Goal: Task Accomplishment & Management: Manage account settings

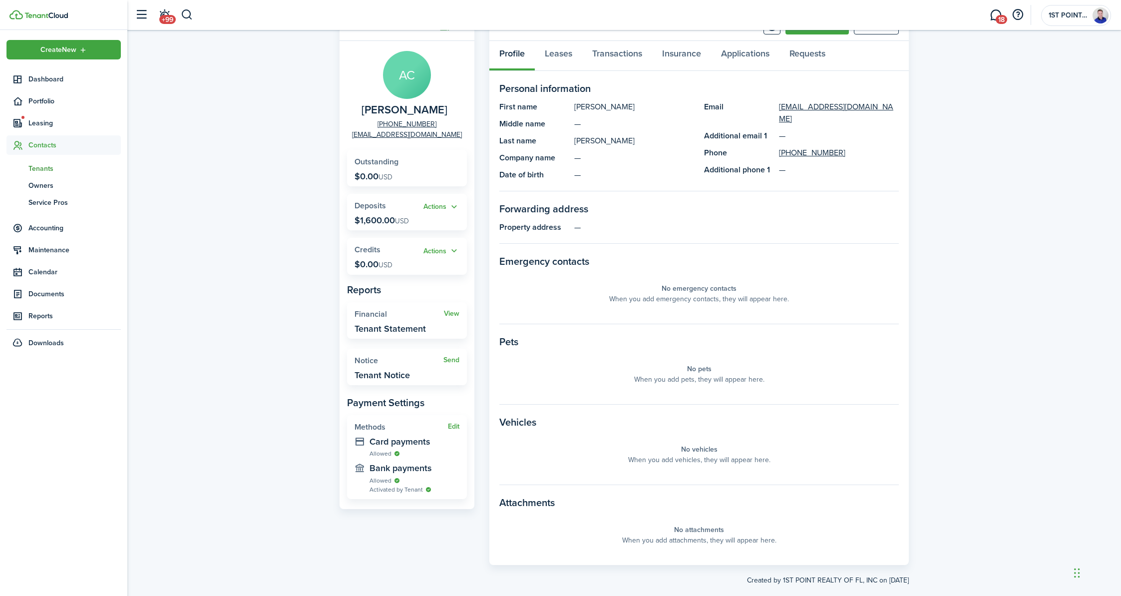
scroll to position [64, 0]
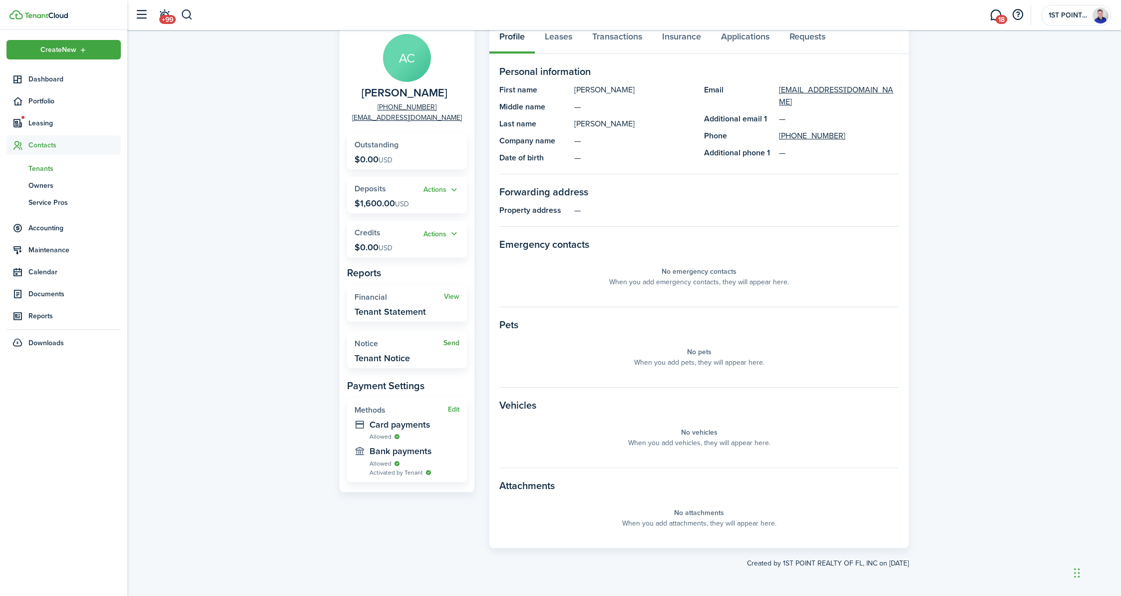
click at [451, 344] on link "Send" at bounding box center [452, 343] width 16 height 8
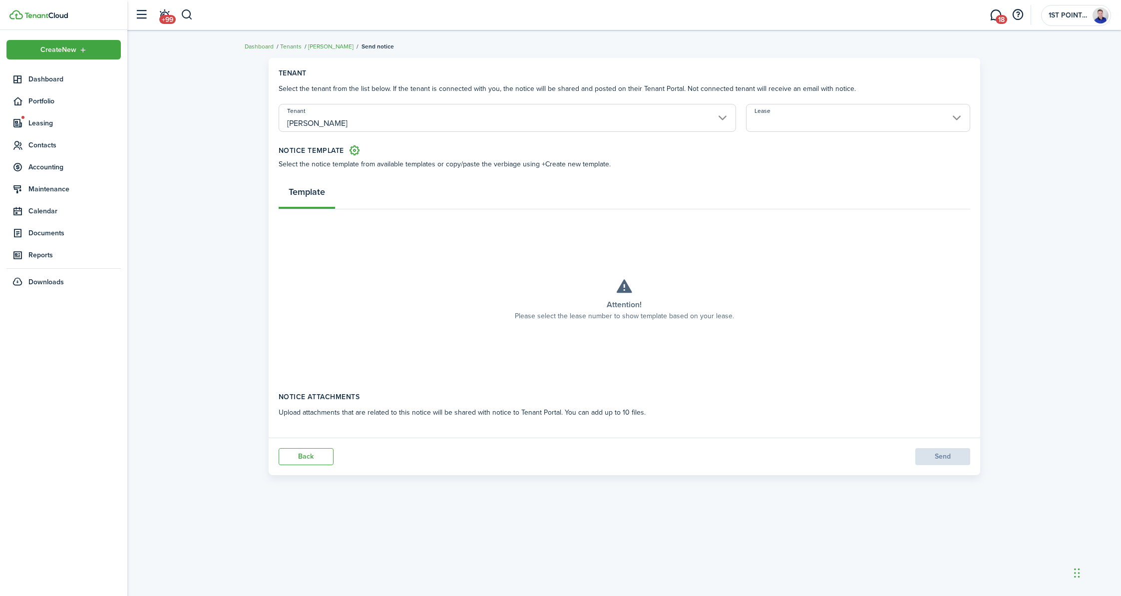
click at [794, 119] on input "Lease" at bounding box center [858, 118] width 224 height 28
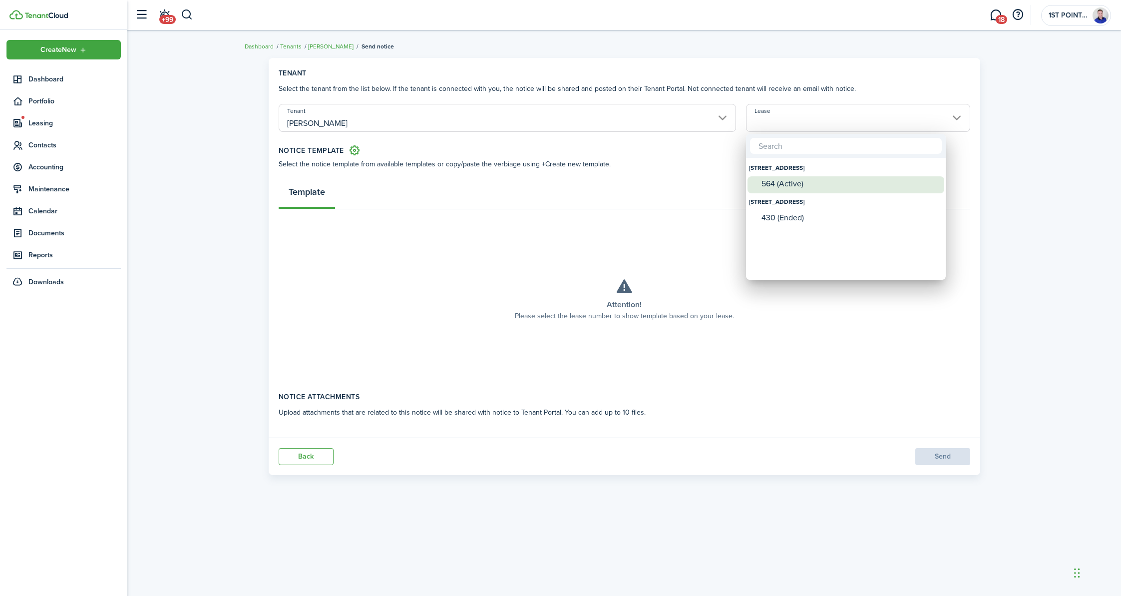
click at [794, 181] on div "564 (Active)" at bounding box center [850, 183] width 177 height 9
type input "[STREET_ADDRESS] (Active)"
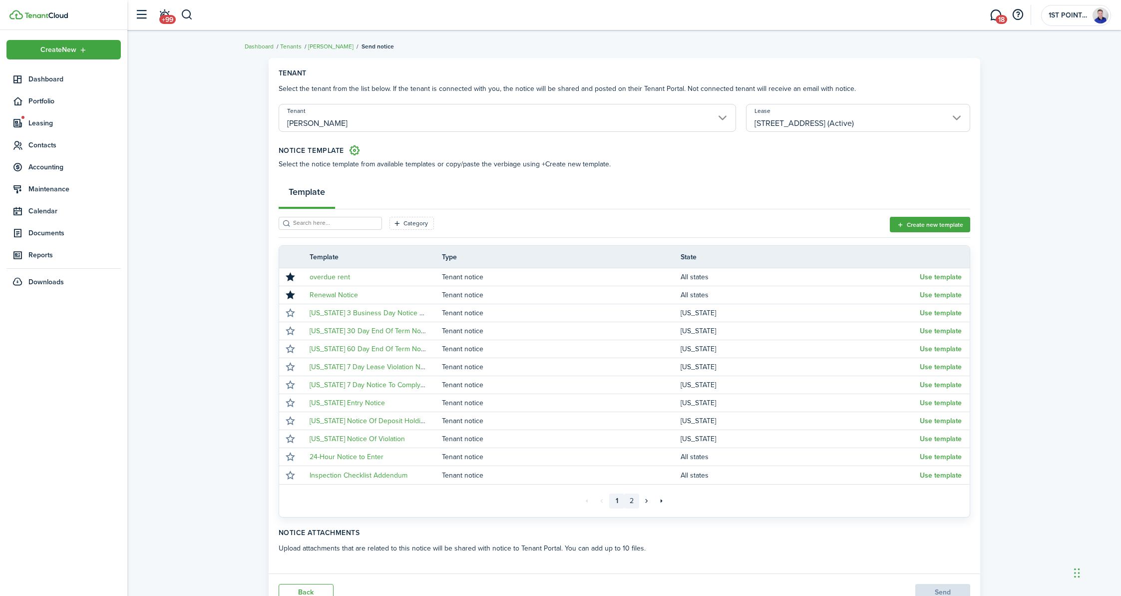
click at [631, 502] on link "2" at bounding box center [631, 500] width 15 height 15
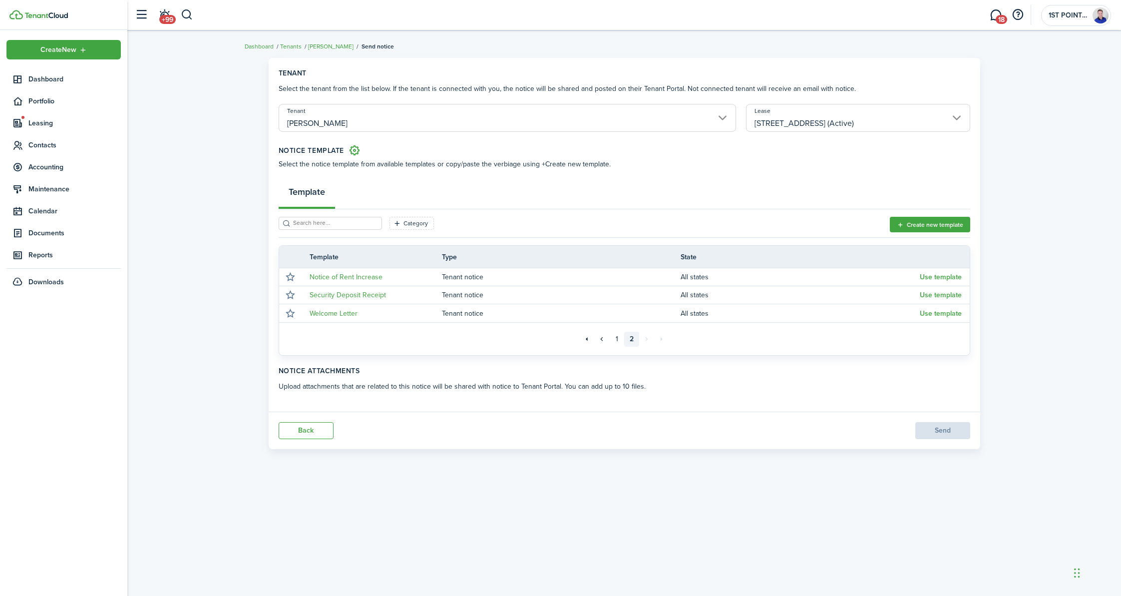
drag, startPoint x: 339, startPoint y: 196, endPoint x: 334, endPoint y: 194, distance: 5.4
click at [338, 196] on div "Template" at bounding box center [625, 194] width 692 height 30
click at [619, 339] on link "1" at bounding box center [616, 339] width 15 height 15
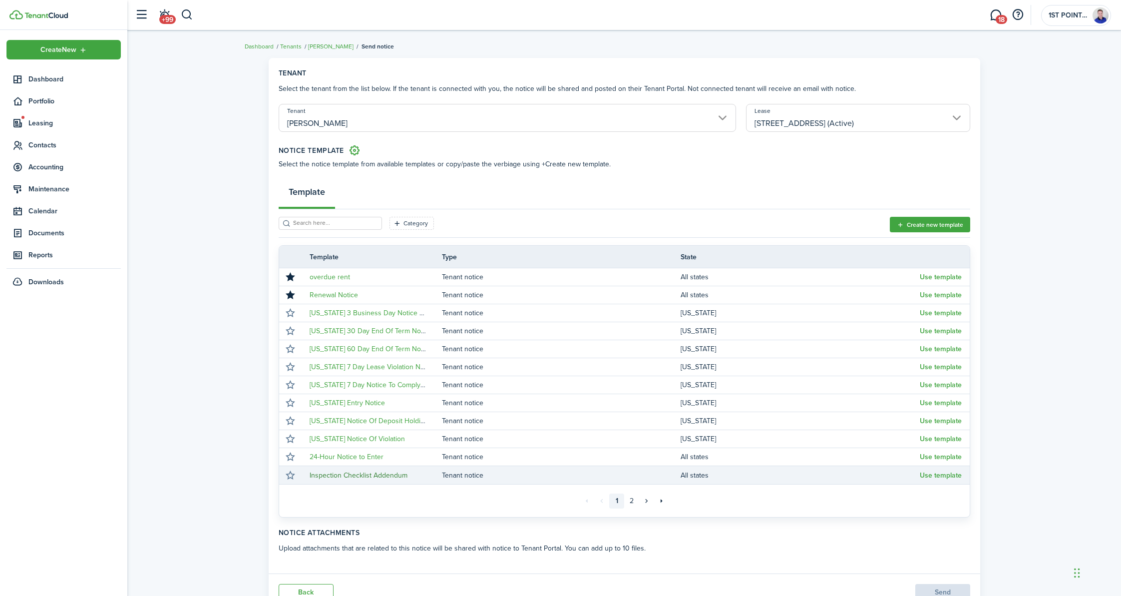
click at [387, 475] on link "Inspection Checklist Addendum" at bounding box center [359, 475] width 98 height 10
click at [45, 17] on img at bounding box center [45, 15] width 43 height 6
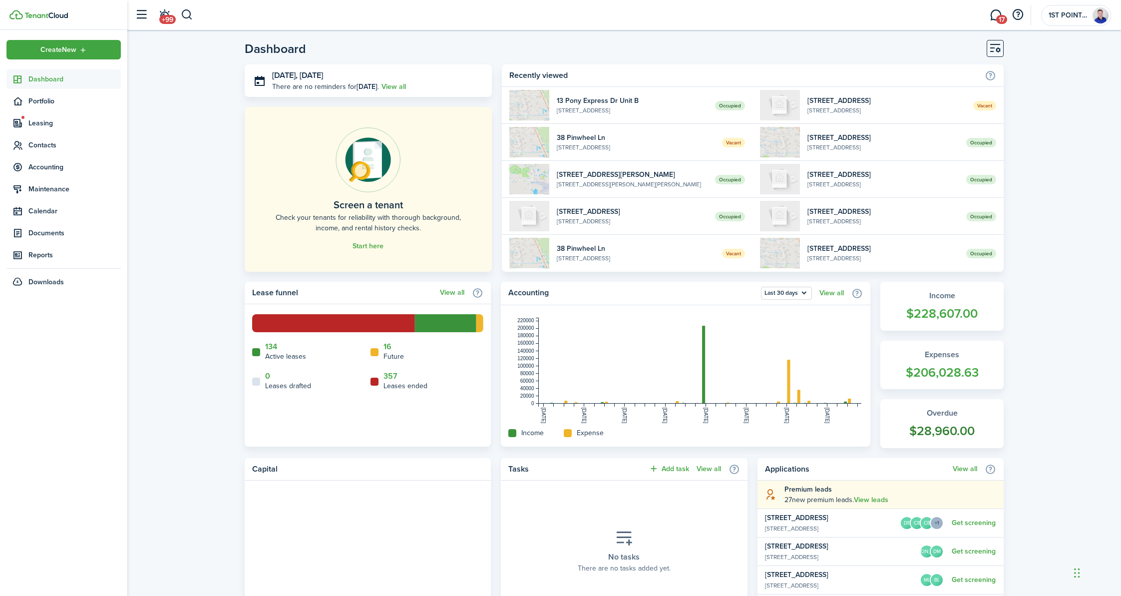
click at [949, 417] on widget-stats-title "Overdue" at bounding box center [942, 413] width 103 height 12
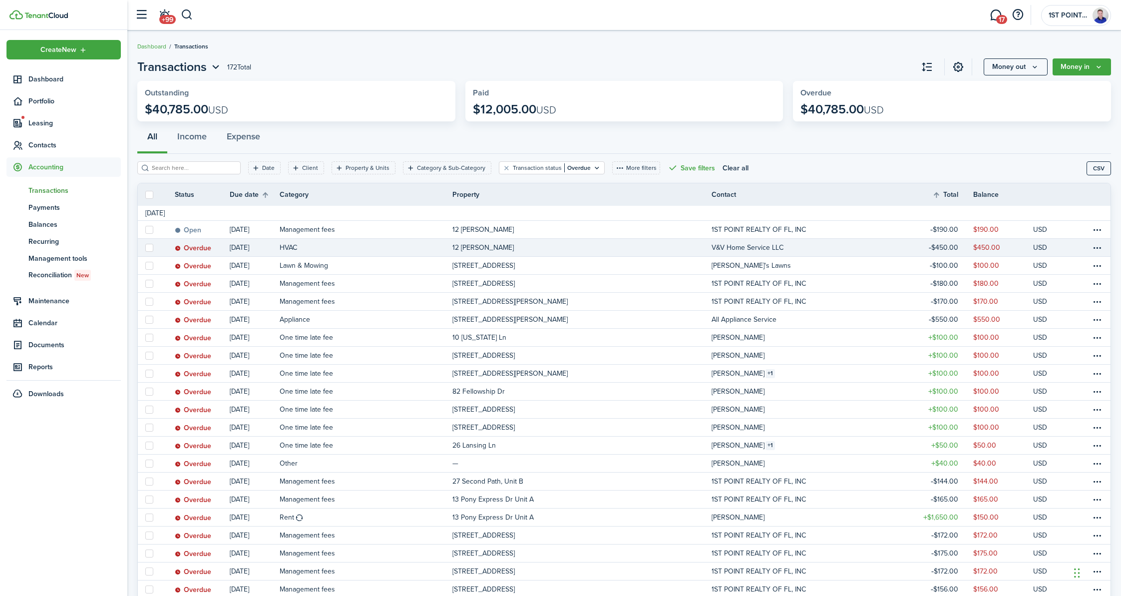
click at [321, 248] on link "HVAC" at bounding box center [366, 247] width 173 height 17
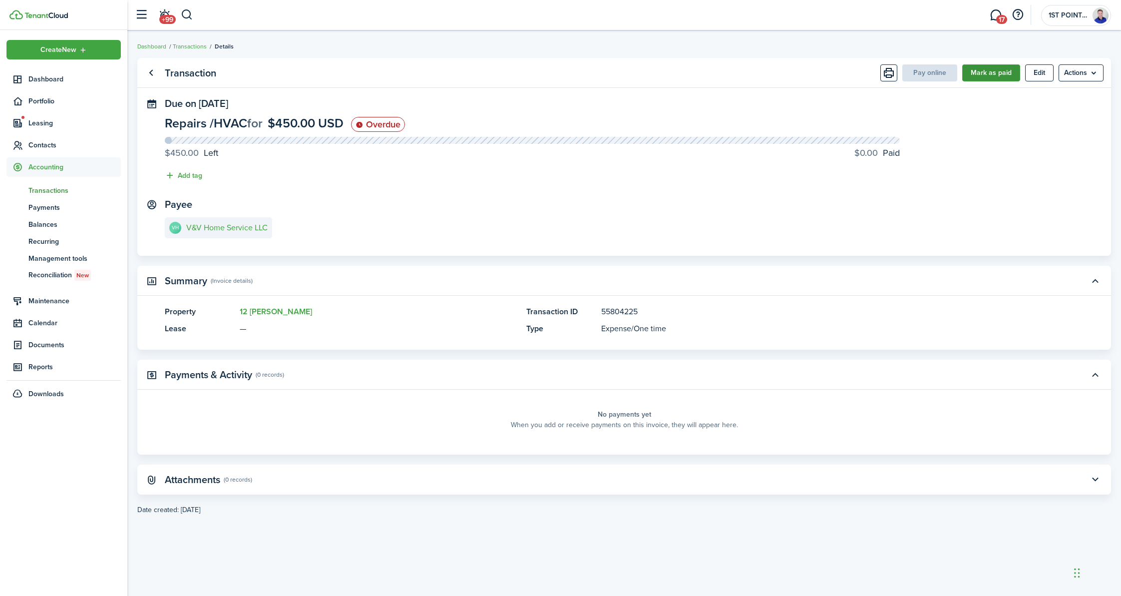
click at [998, 75] on button "Mark as paid" at bounding box center [991, 72] width 58 height 17
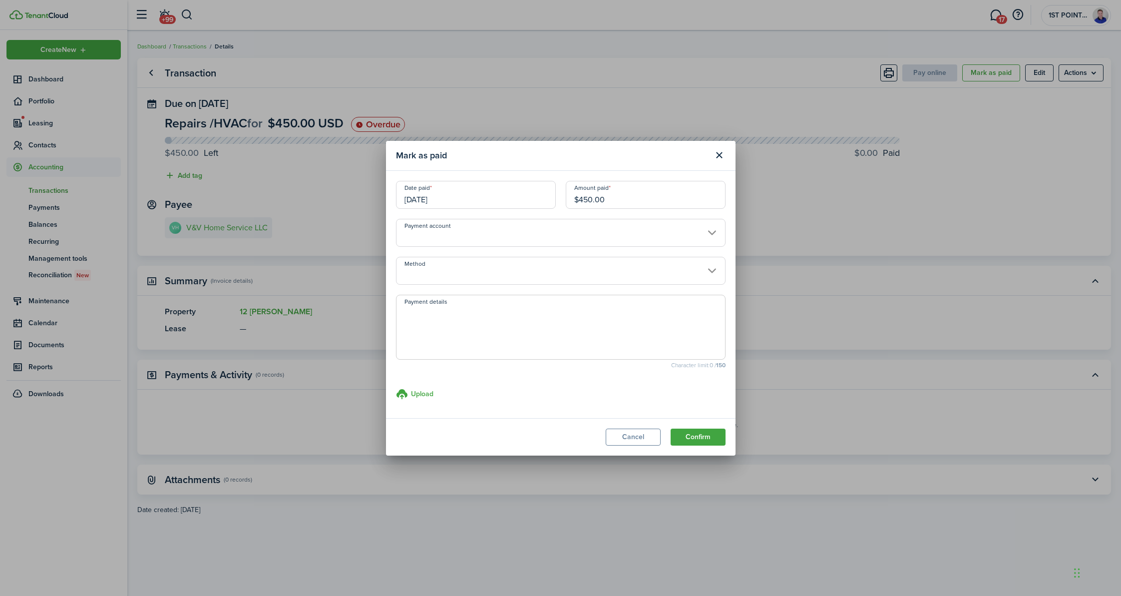
click at [496, 201] on input "[DATE]" at bounding box center [476, 195] width 160 height 28
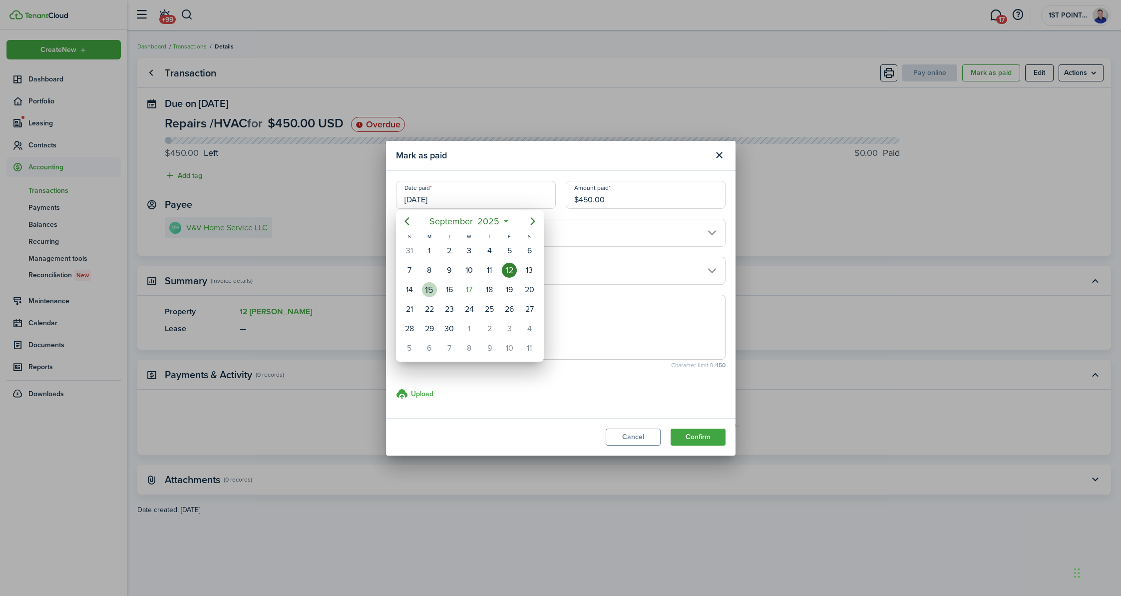
click at [435, 294] on div "15" at bounding box center [430, 289] width 20 height 19
type input "[DATE]"
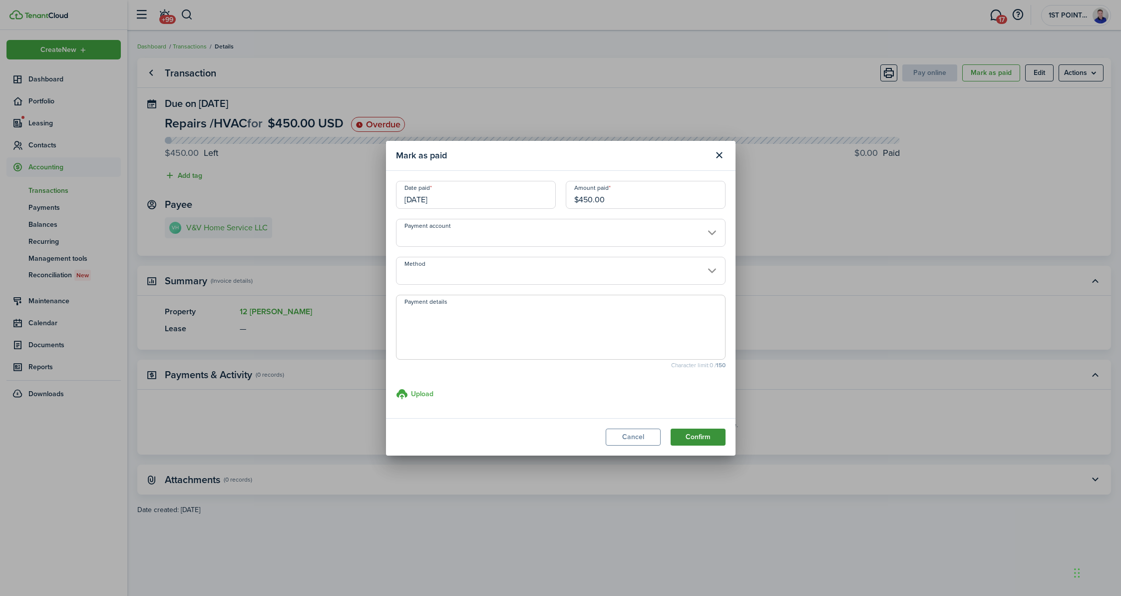
click at [700, 433] on button "Confirm" at bounding box center [698, 437] width 55 height 17
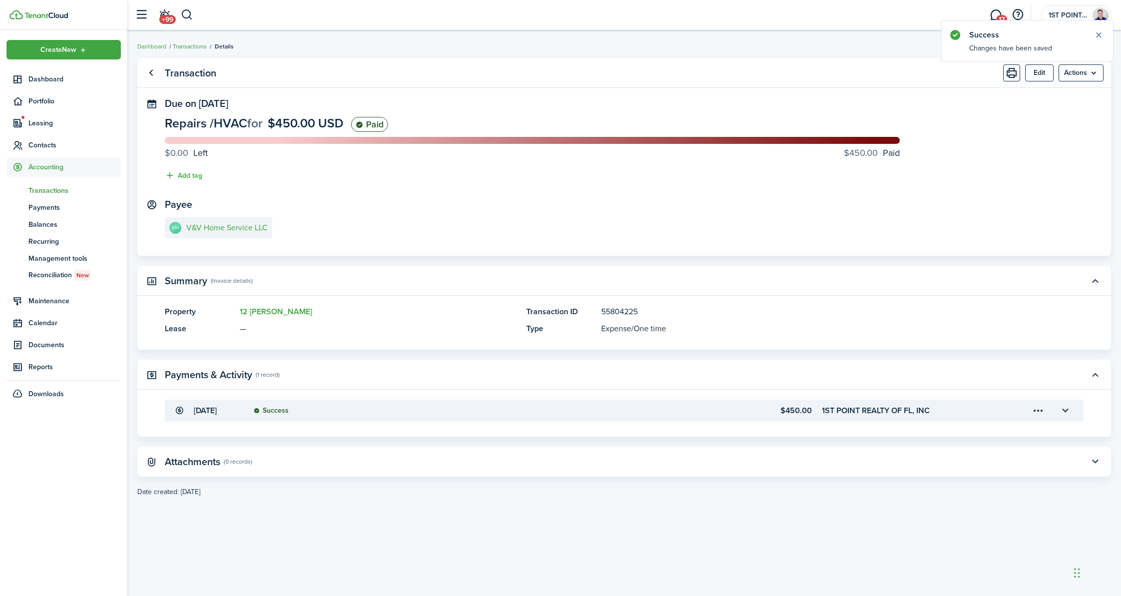
click at [204, 50] on link "Transactions" at bounding box center [190, 46] width 34 height 9
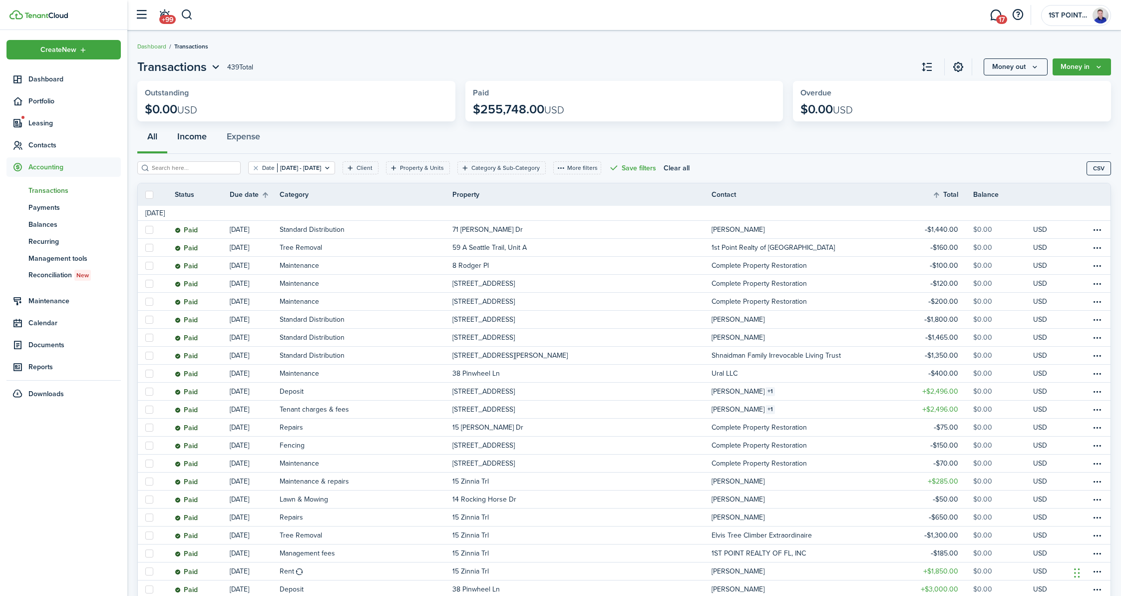
click at [195, 139] on button "Income" at bounding box center [191, 139] width 49 height 30
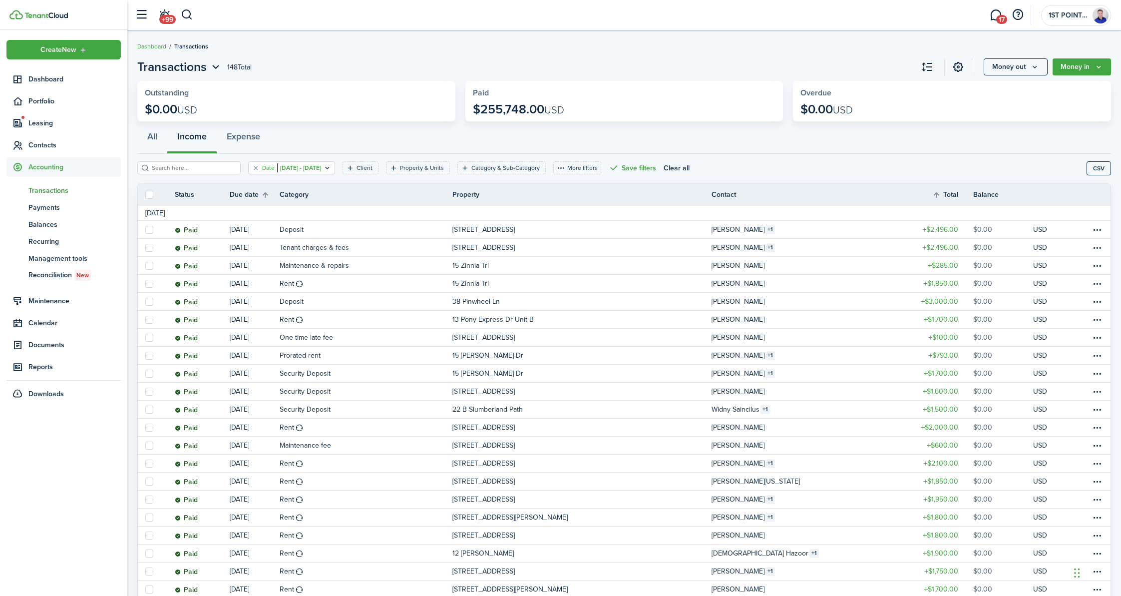
click at [321, 167] on filter-tag-value "[DATE] - [DATE]" at bounding box center [299, 167] width 44 height 9
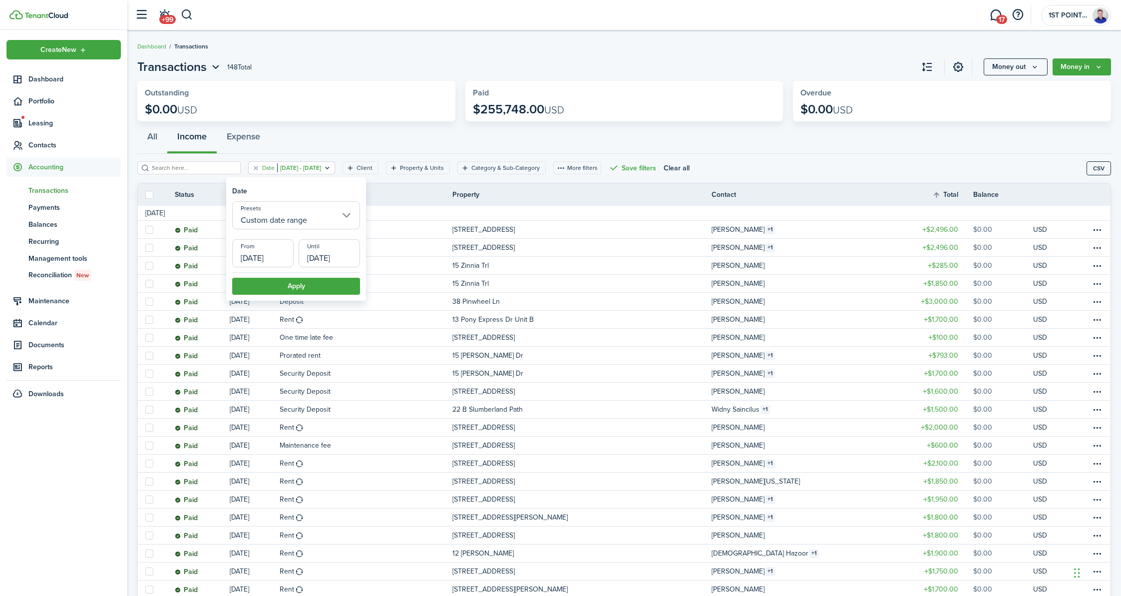
click at [303, 214] on input "Custom date range" at bounding box center [296, 215] width 128 height 28
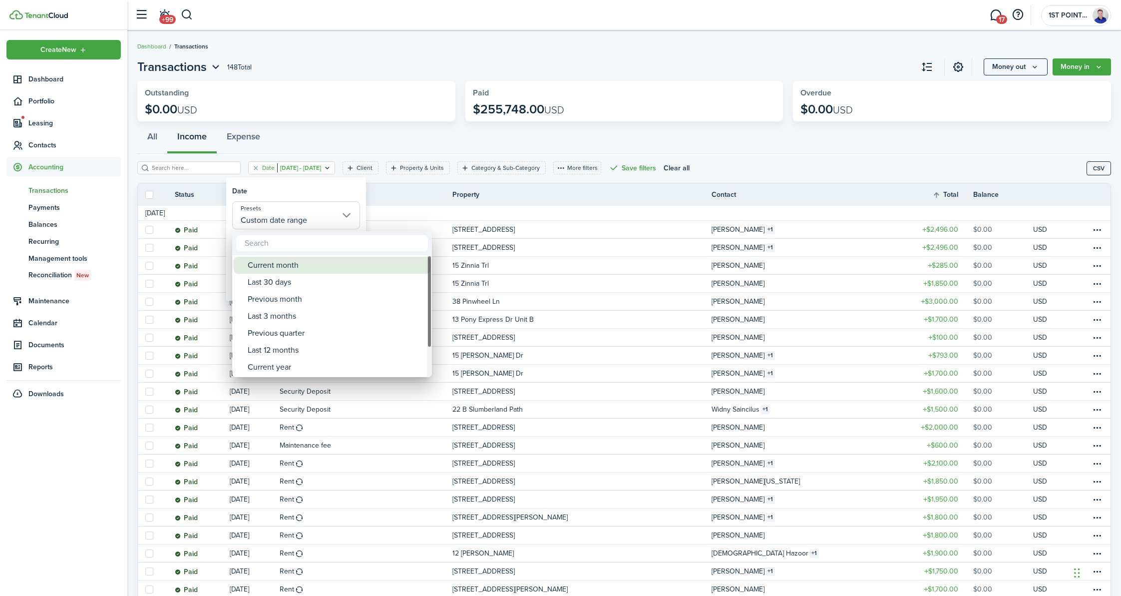
click at [286, 267] on div "Current month" at bounding box center [336, 265] width 177 height 17
type input "Current month"
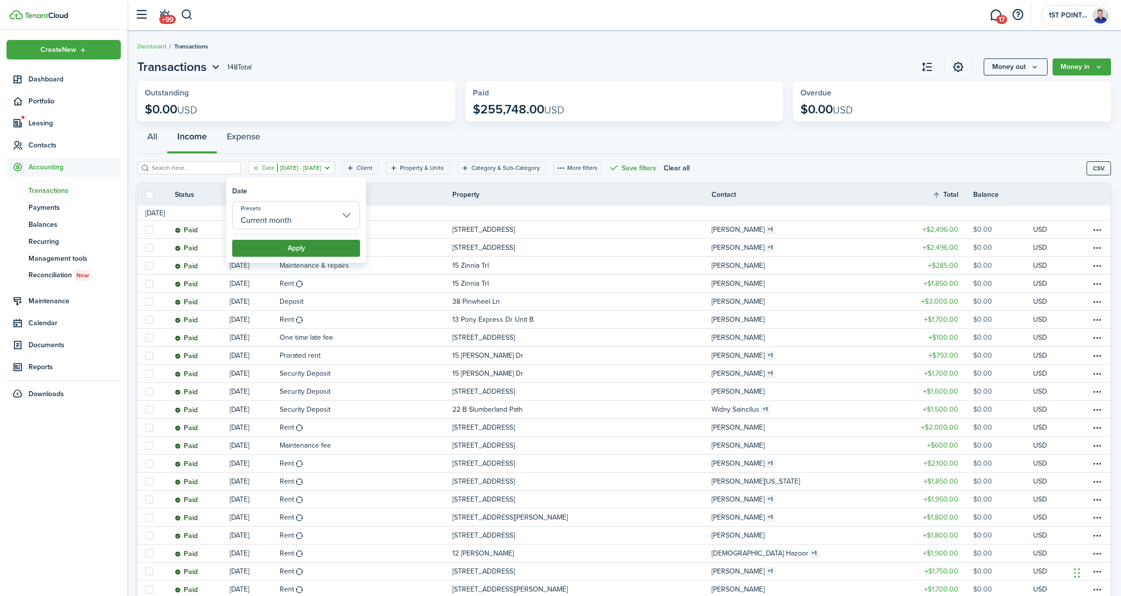
click at [303, 251] on button "Apply" at bounding box center [296, 248] width 128 height 17
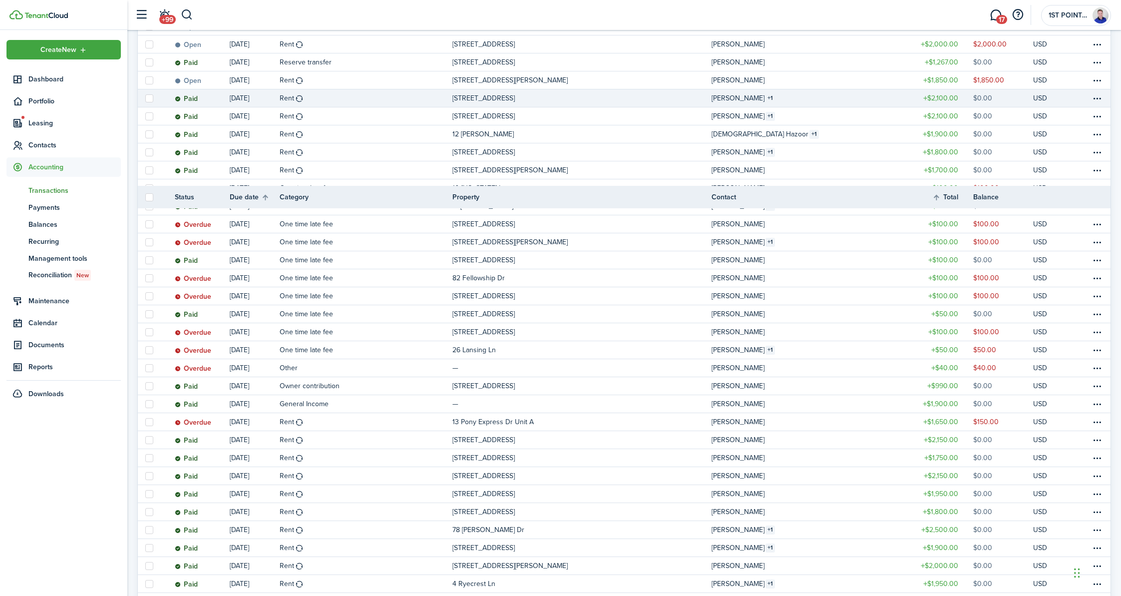
scroll to position [577, 0]
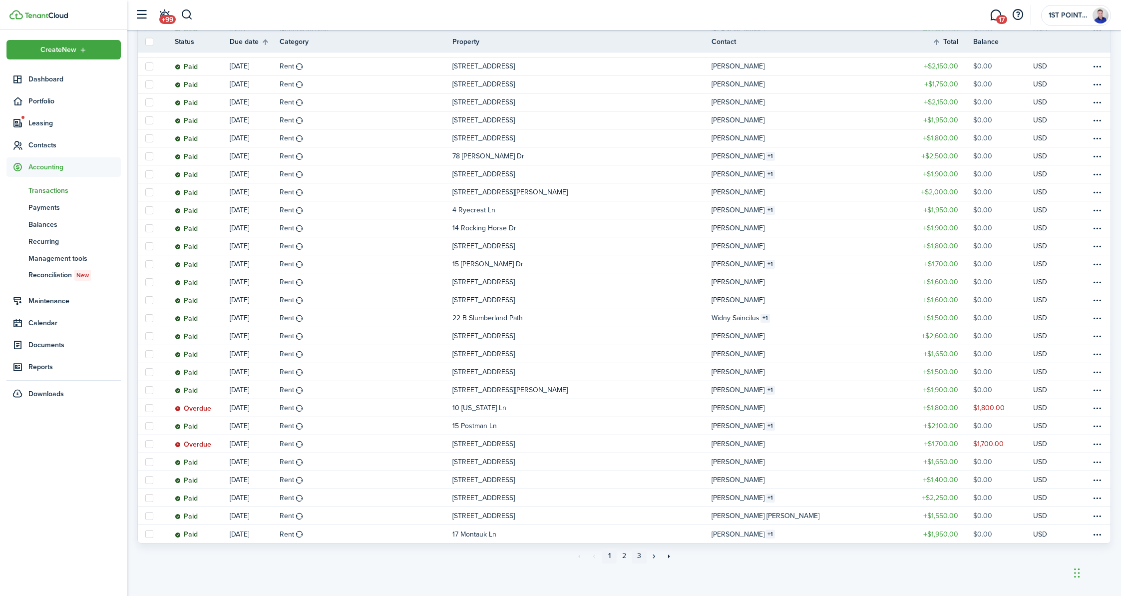
click at [640, 559] on link "3" at bounding box center [639, 555] width 15 height 15
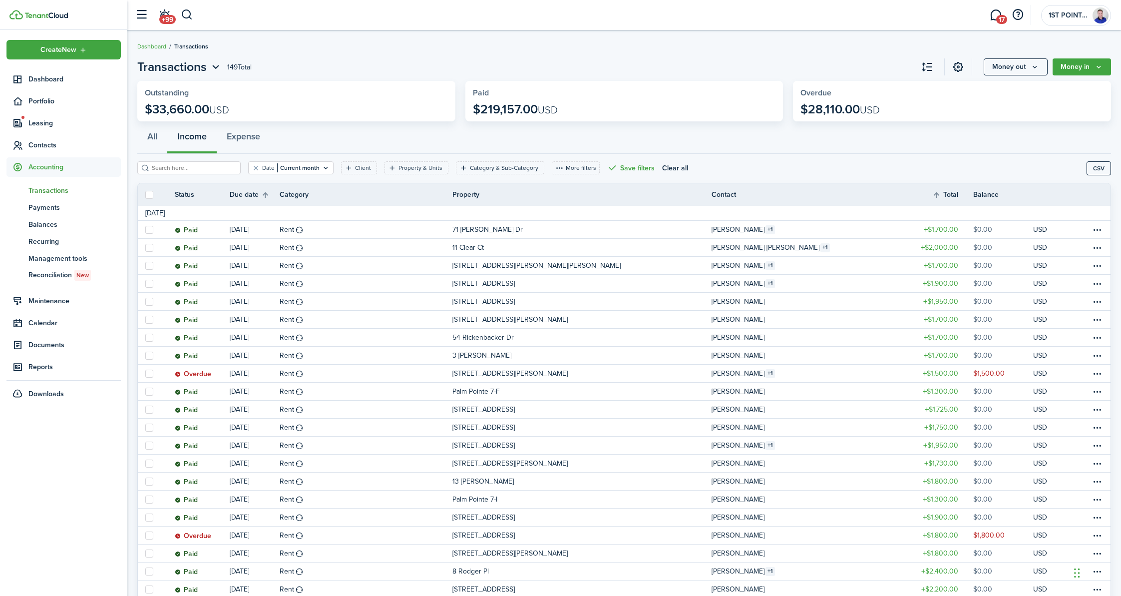
scroll to position [0, 0]
click at [298, 109] on widget-stats-description "$33,660.00 USD" at bounding box center [296, 109] width 303 height 14
click at [46, 17] on img at bounding box center [45, 15] width 43 height 6
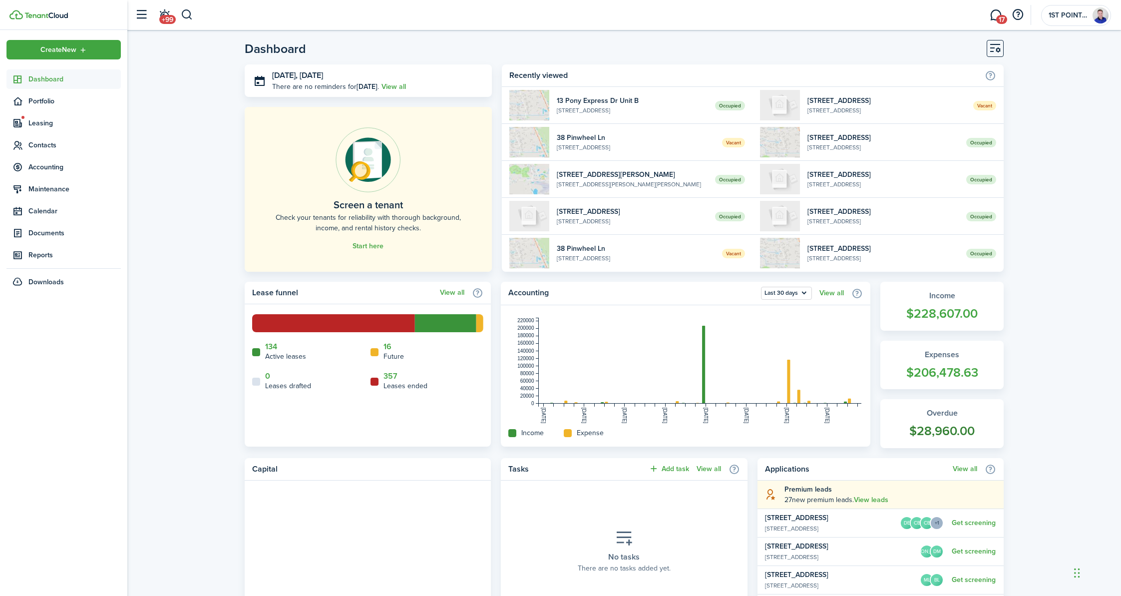
click at [955, 418] on widget-stats-title "Overdue" at bounding box center [942, 413] width 103 height 12
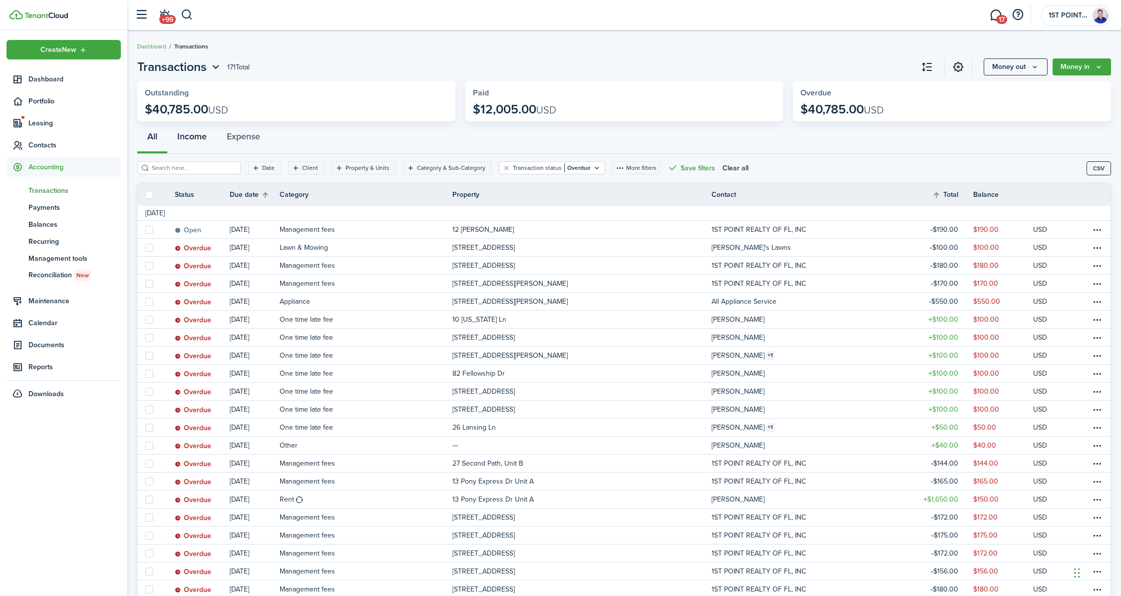
click at [197, 142] on button "Income" at bounding box center [191, 139] width 49 height 30
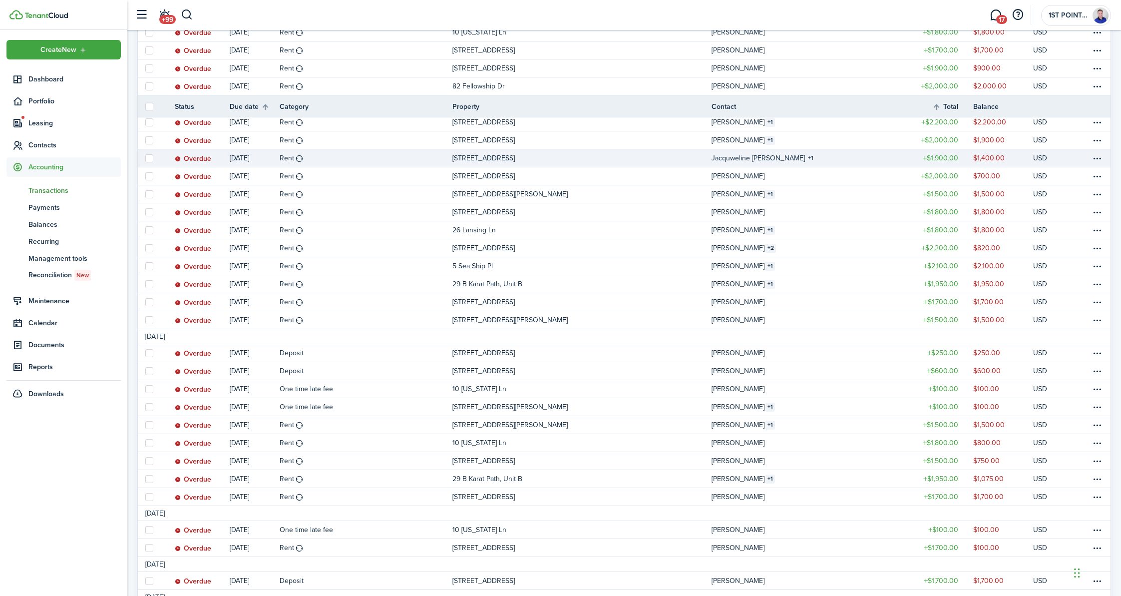
scroll to position [485, 0]
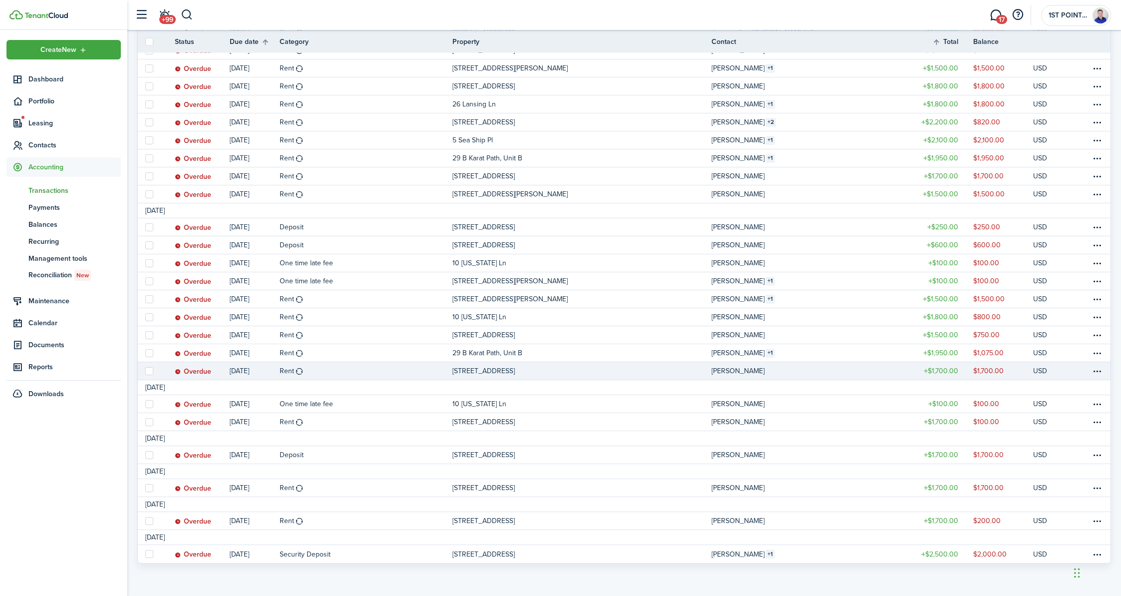
click at [465, 371] on p "[STREET_ADDRESS]" at bounding box center [483, 371] width 62 height 10
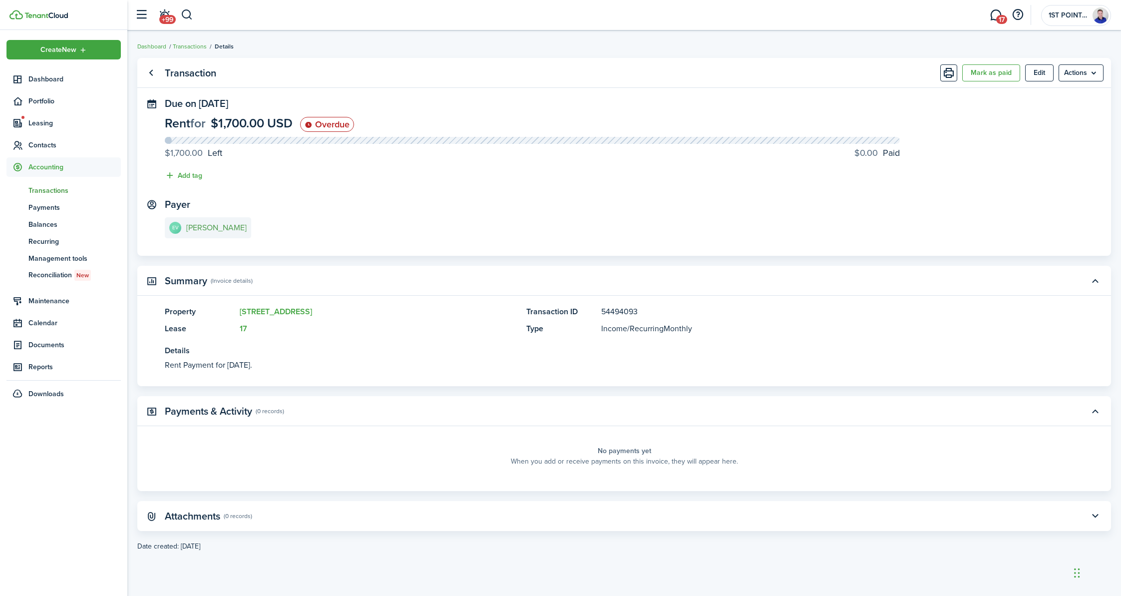
click at [200, 225] on e-details-info-title "[PERSON_NAME]" at bounding box center [216, 227] width 60 height 9
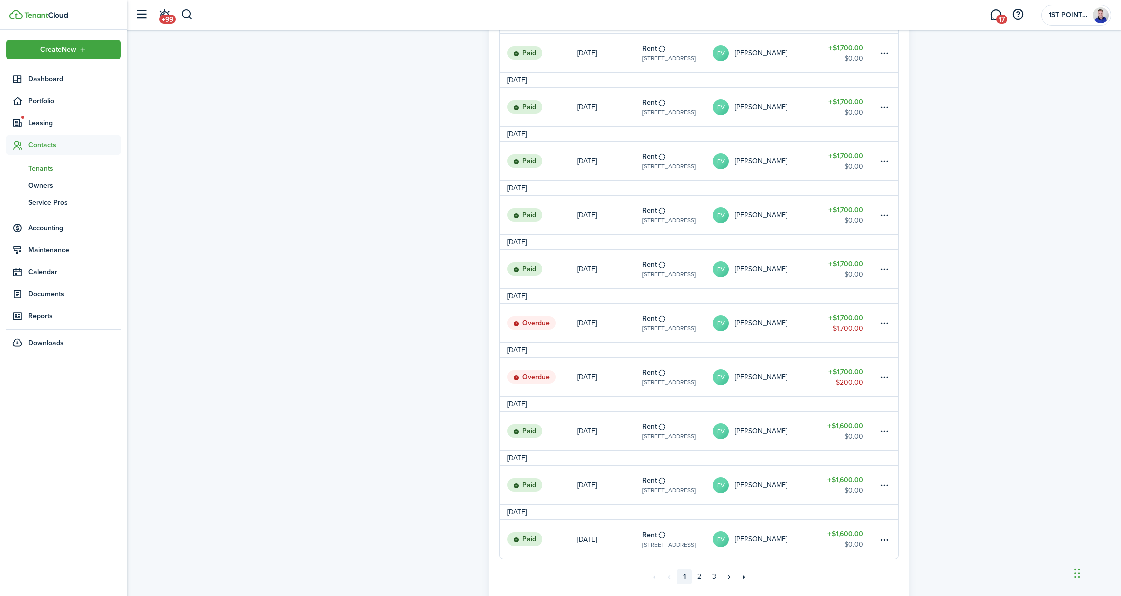
scroll to position [672, 0]
click at [843, 375] on table-amount-title "$1,700.00" at bounding box center [846, 371] width 35 height 10
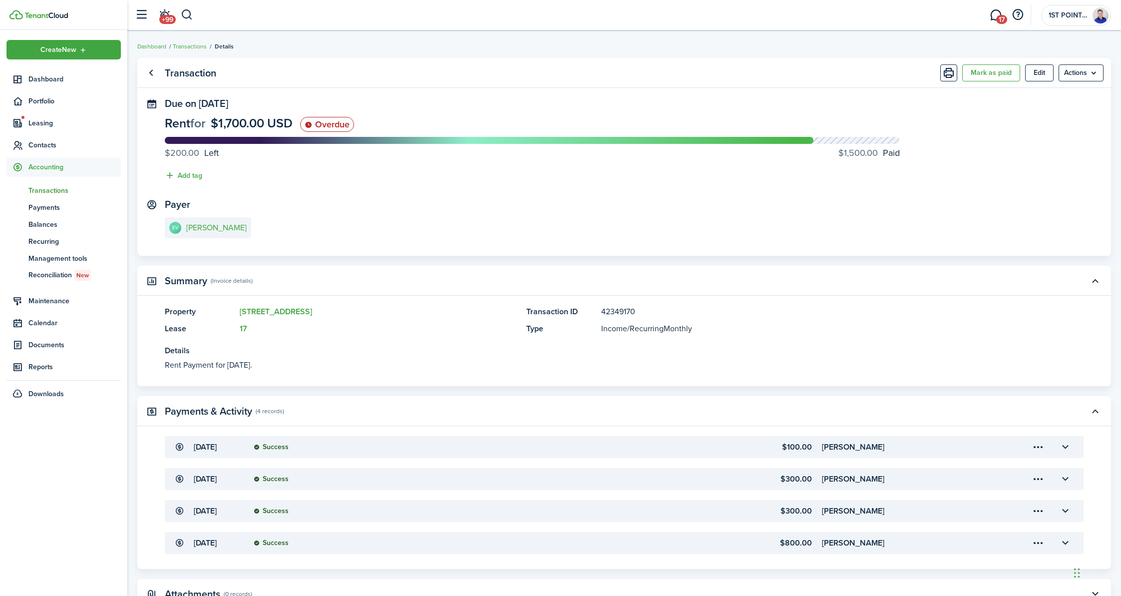
click at [39, 17] on img at bounding box center [45, 15] width 43 height 6
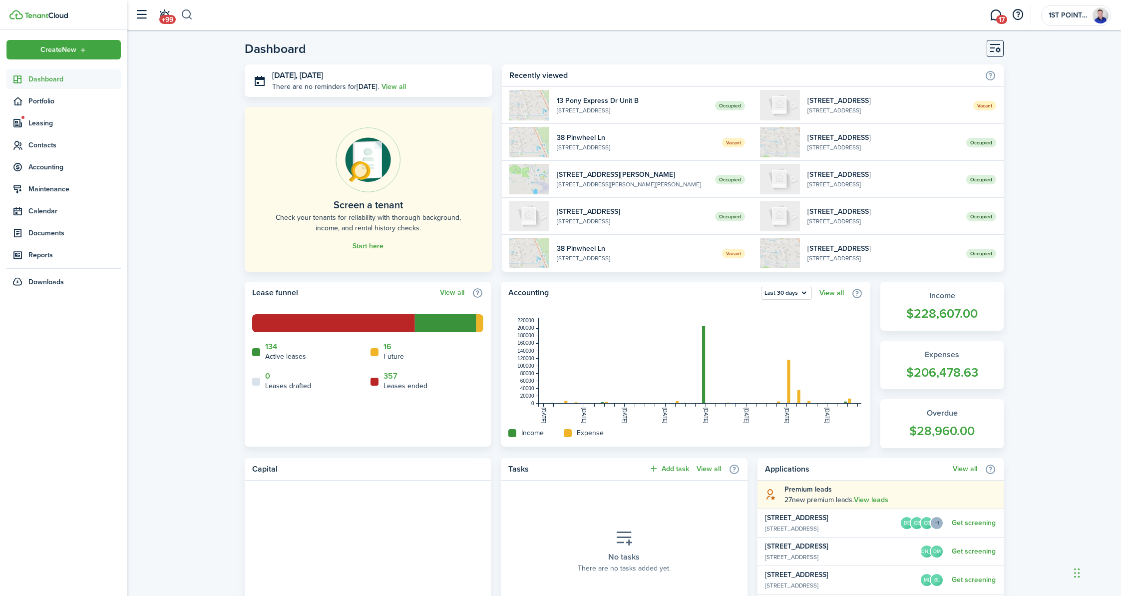
click at [192, 14] on button "button" at bounding box center [187, 14] width 12 height 17
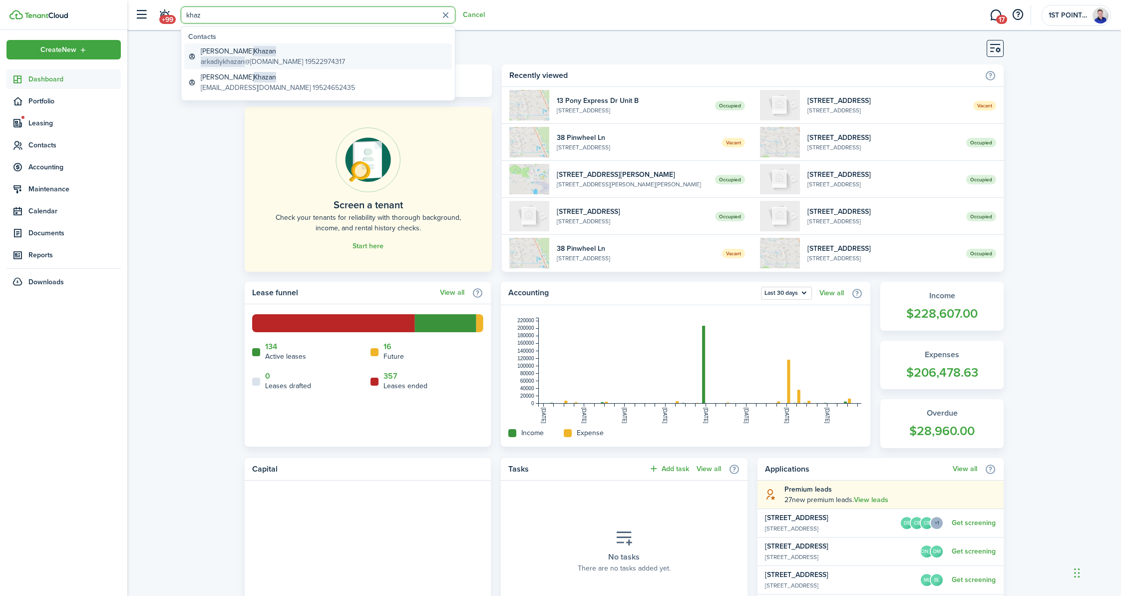
type input "khaz"
click at [280, 59] on global-search-item-description "arkadiykhazan @[DOMAIN_NAME] 19522974317" at bounding box center [273, 61] width 144 height 10
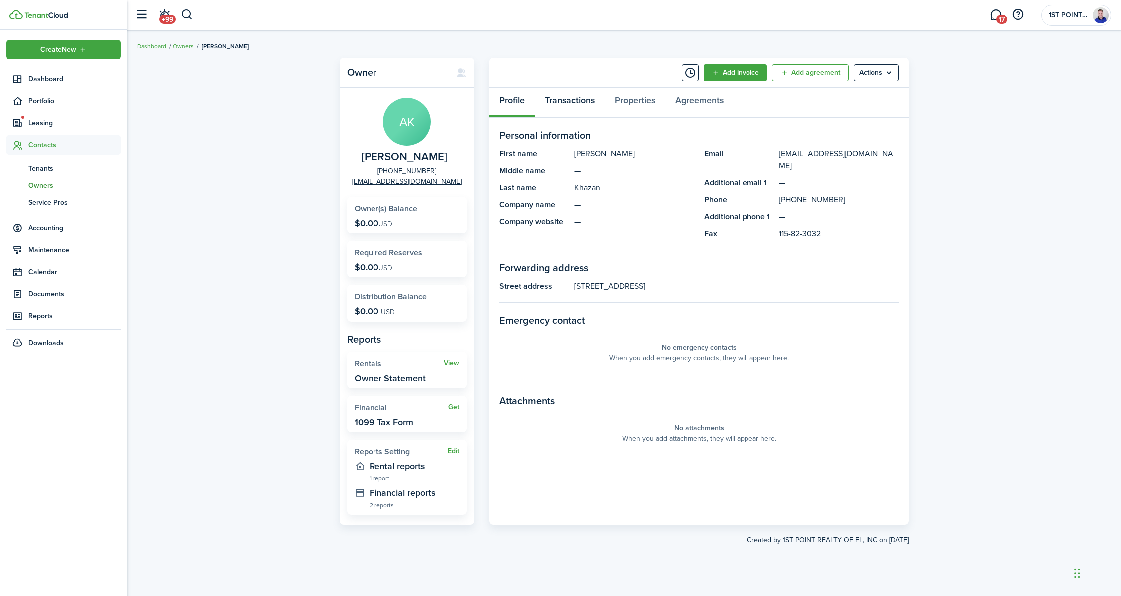
click at [563, 103] on link "Transactions" at bounding box center [570, 103] width 70 height 30
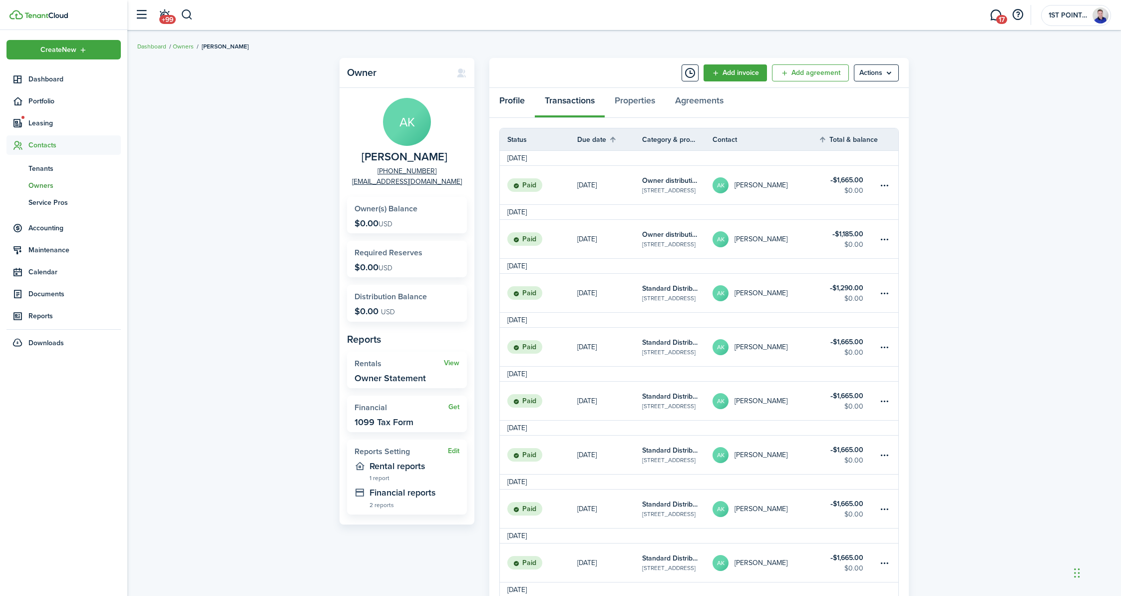
click at [519, 96] on link "Profile" at bounding box center [511, 103] width 45 height 30
